Goal: Information Seeking & Learning: Learn about a topic

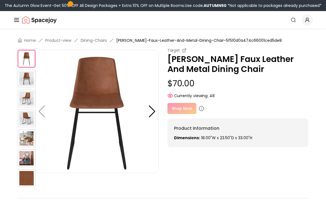
click at [26, 82] on img at bounding box center [27, 79] width 18 height 18
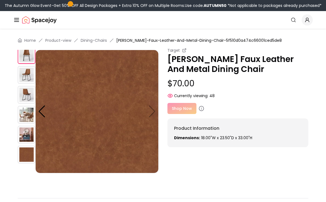
click at [27, 104] on div at bounding box center [27, 95] width 18 height 139
click at [26, 95] on img at bounding box center [27, 95] width 18 height 18
click at [26, 113] on img at bounding box center [27, 115] width 18 height 18
click at [153, 107] on img at bounding box center [96, 111] width 123 height 123
click at [21, 56] on img at bounding box center [27, 55] width 18 height 18
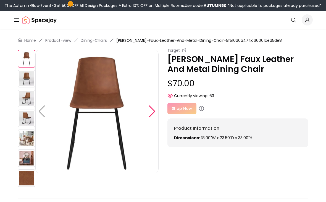
click at [151, 112] on div at bounding box center [151, 111] width 7 height 12
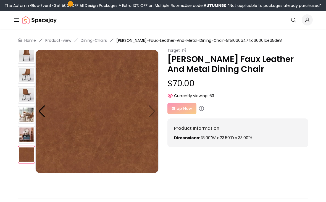
click at [151, 112] on img at bounding box center [96, 111] width 123 height 123
click at [42, 114] on div at bounding box center [41, 111] width 7 height 12
click at [20, 72] on img at bounding box center [27, 75] width 18 height 18
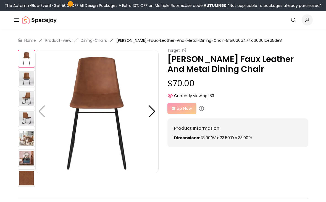
click at [27, 80] on img at bounding box center [27, 79] width 18 height 18
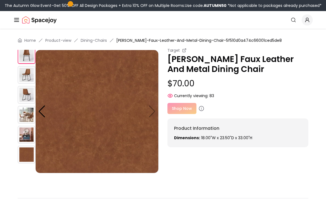
click at [27, 95] on img at bounding box center [27, 95] width 18 height 18
click at [23, 121] on img at bounding box center [27, 115] width 18 height 18
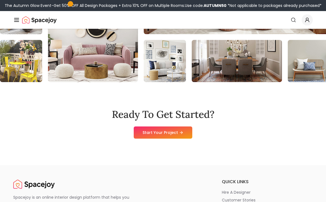
scroll to position [669, 0]
